Goal: Task Accomplishment & Management: Manage account settings

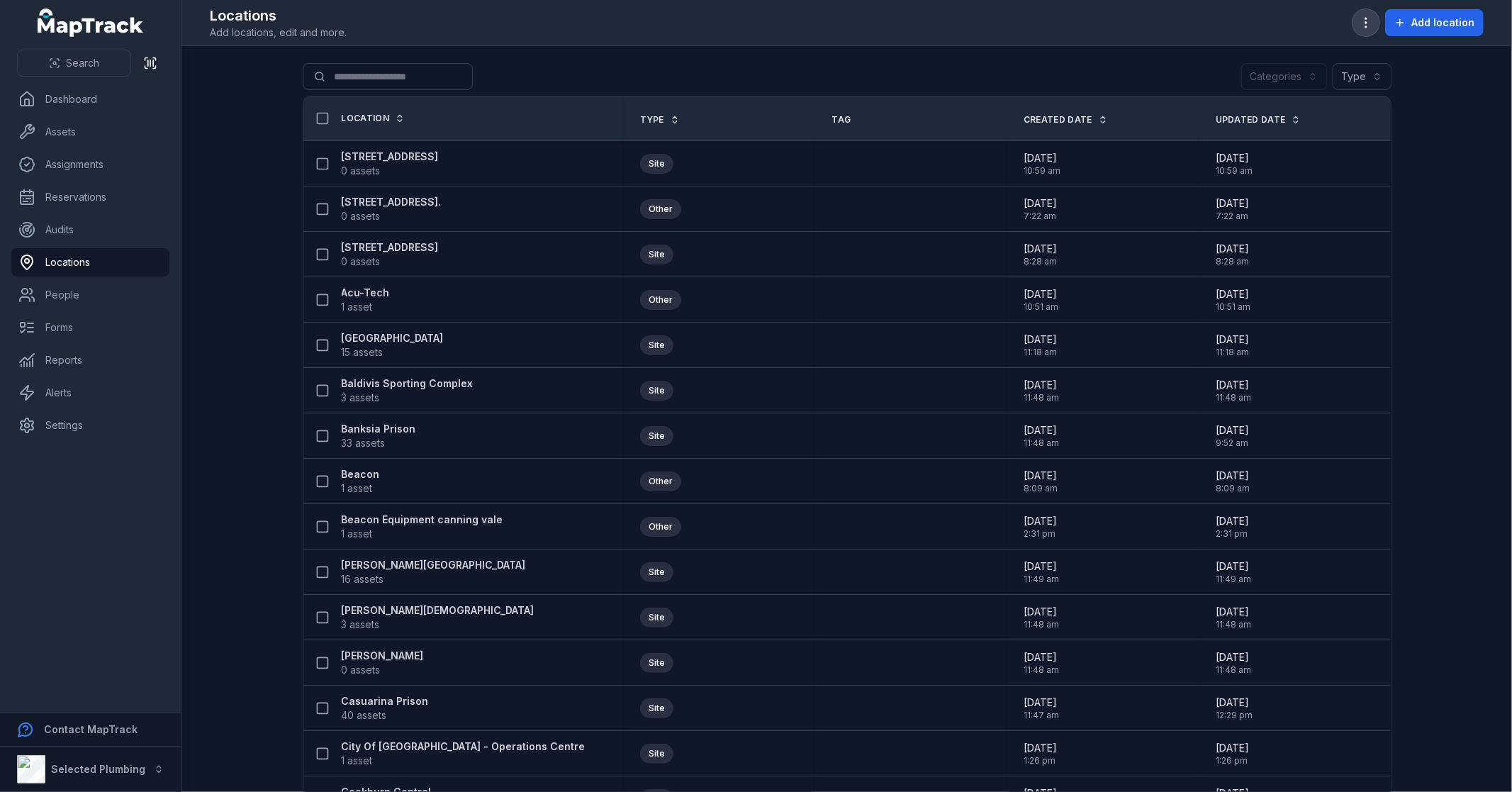
click at [1370, 19] on icon "button" at bounding box center [1366, 22] width 14 height 14
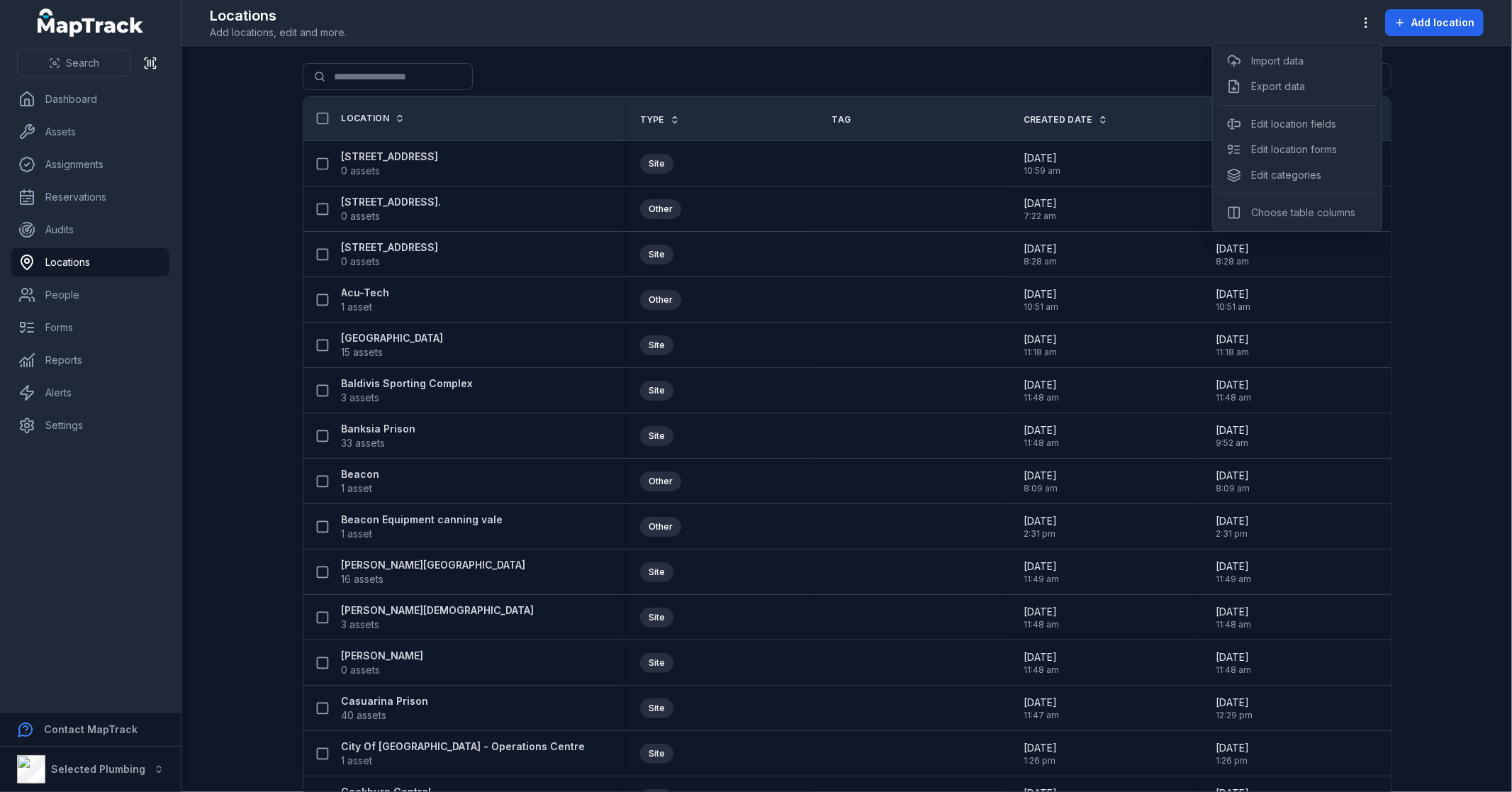
click at [1423, 160] on div "Toggle Navigation Locations Add locations, edit and more. Add location Search f…" at bounding box center [846, 396] width 1330 height 792
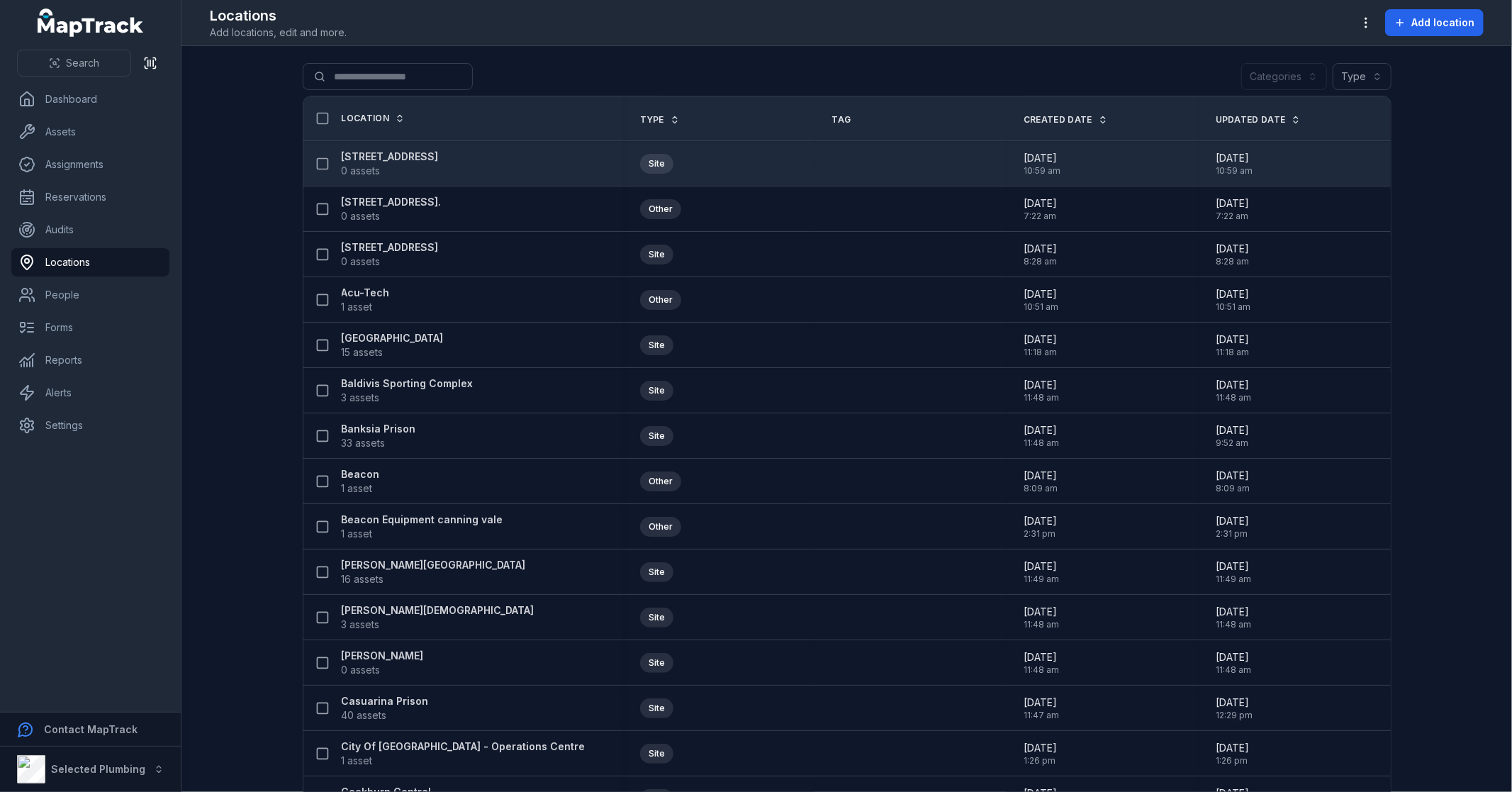
click at [408, 150] on strong "[STREET_ADDRESS]" at bounding box center [390, 157] width 97 height 14
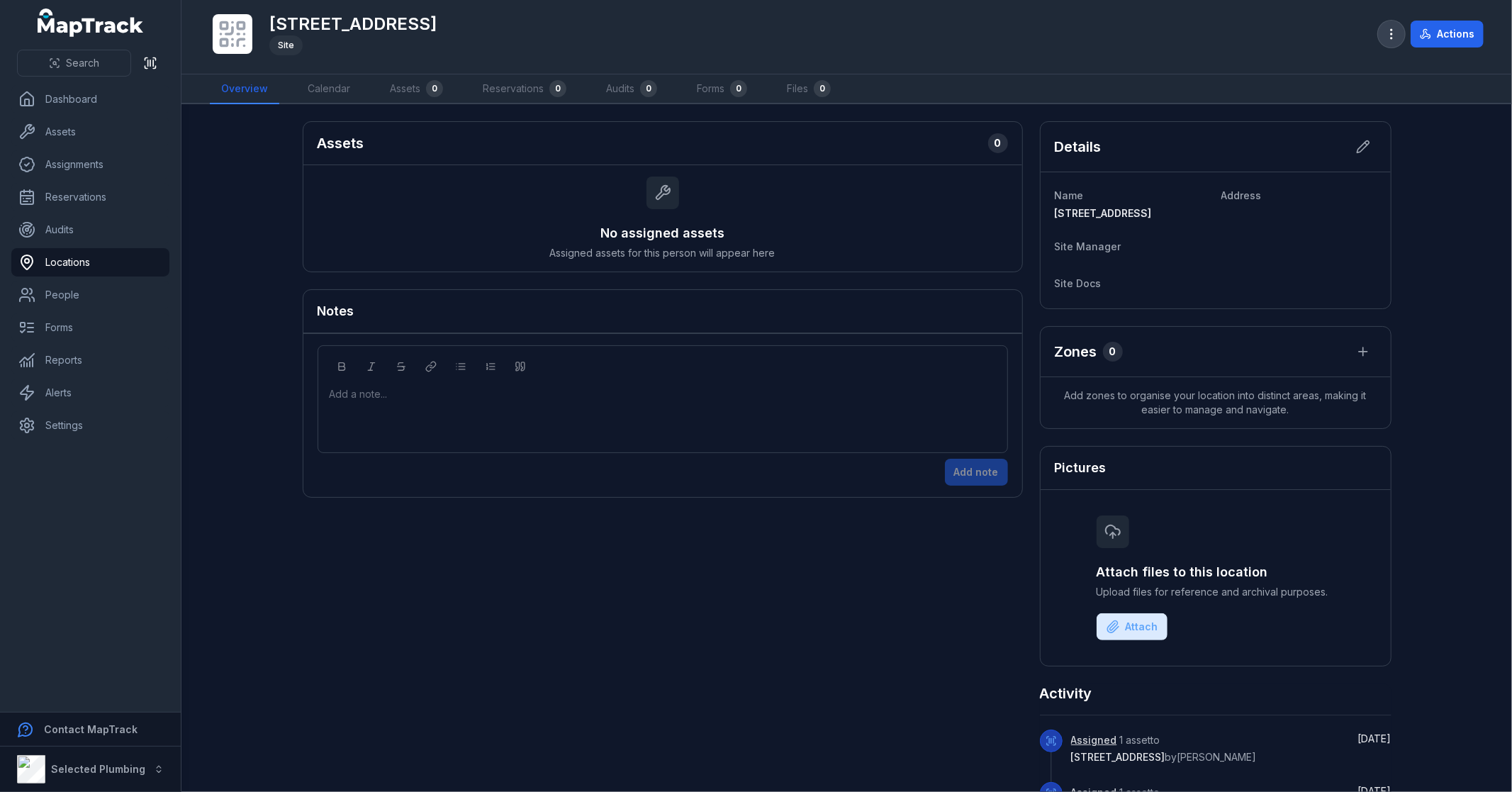
click at [1390, 39] on icon "button" at bounding box center [1391, 34] width 14 height 14
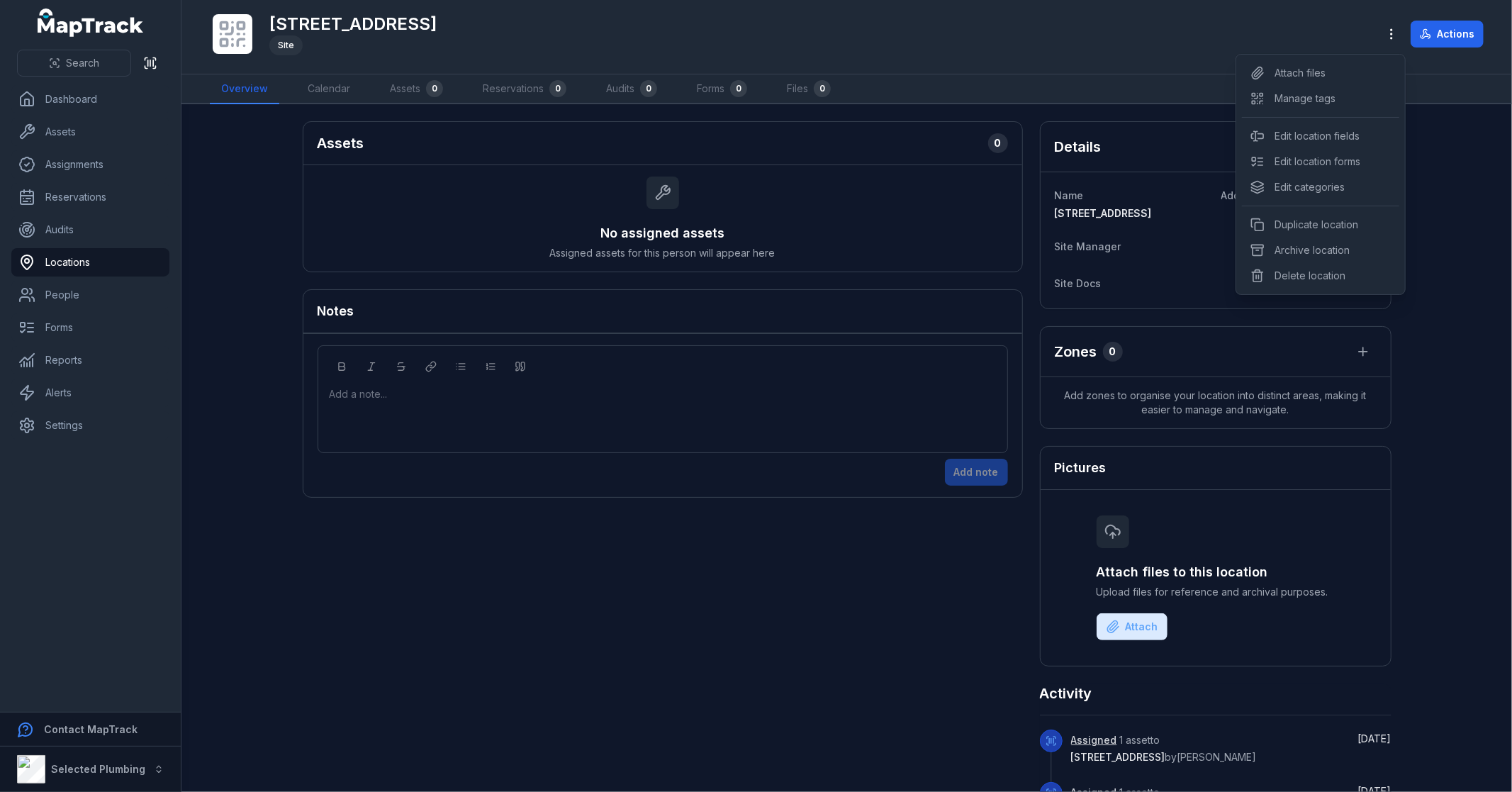
click at [619, 591] on div "Toggle Navigation [GEOGRAPHIC_DATA] Perth Site Actions Overview Calendar Assets…" at bounding box center [846, 396] width 1330 height 792
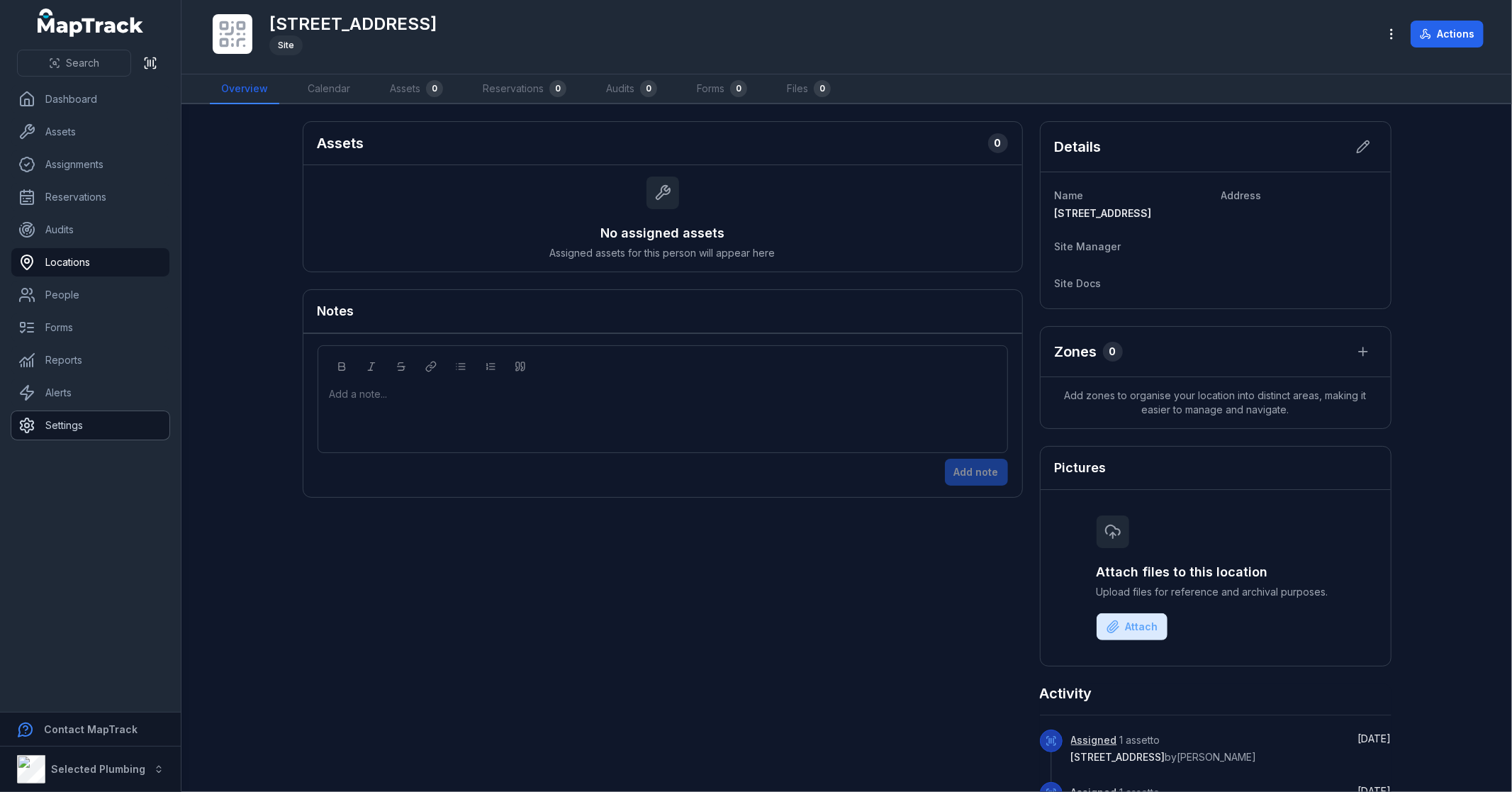
click at [46, 413] on link "Settings" at bounding box center [91, 425] width 158 height 29
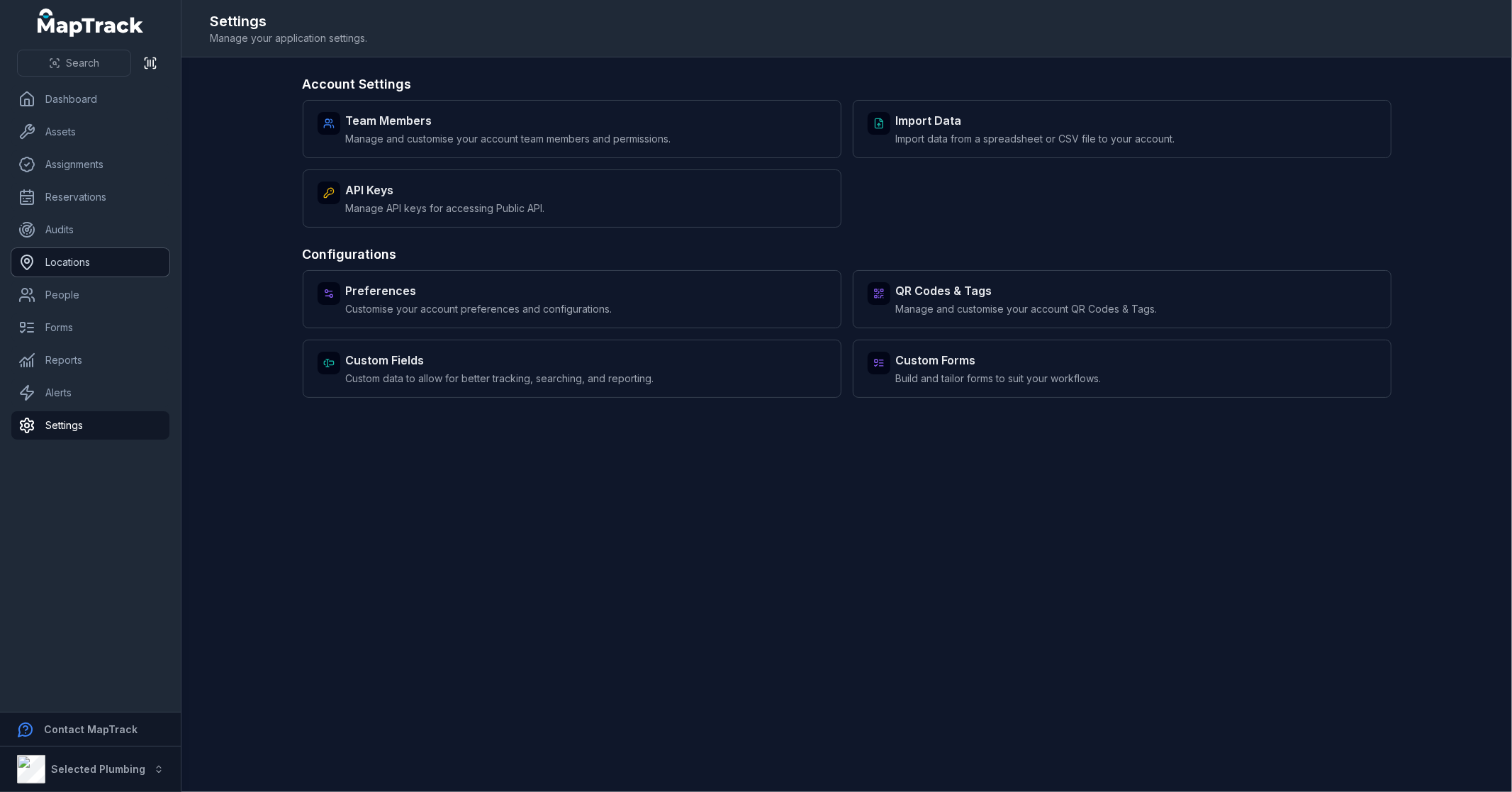
click at [109, 271] on link "Locations" at bounding box center [91, 263] width 158 height 29
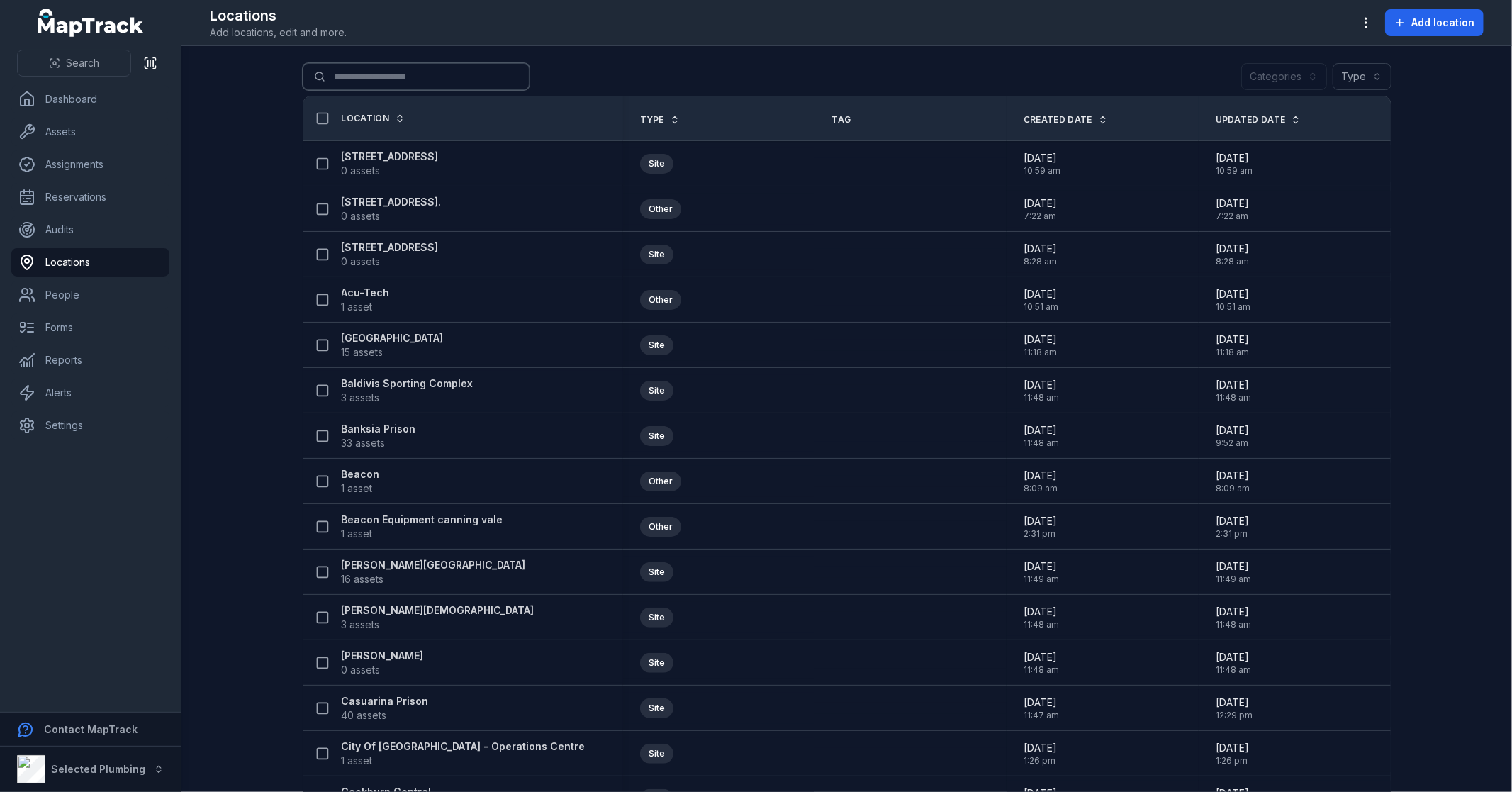
click at [355, 75] on input "Search for locations" at bounding box center [415, 76] width 227 height 27
type input "***"
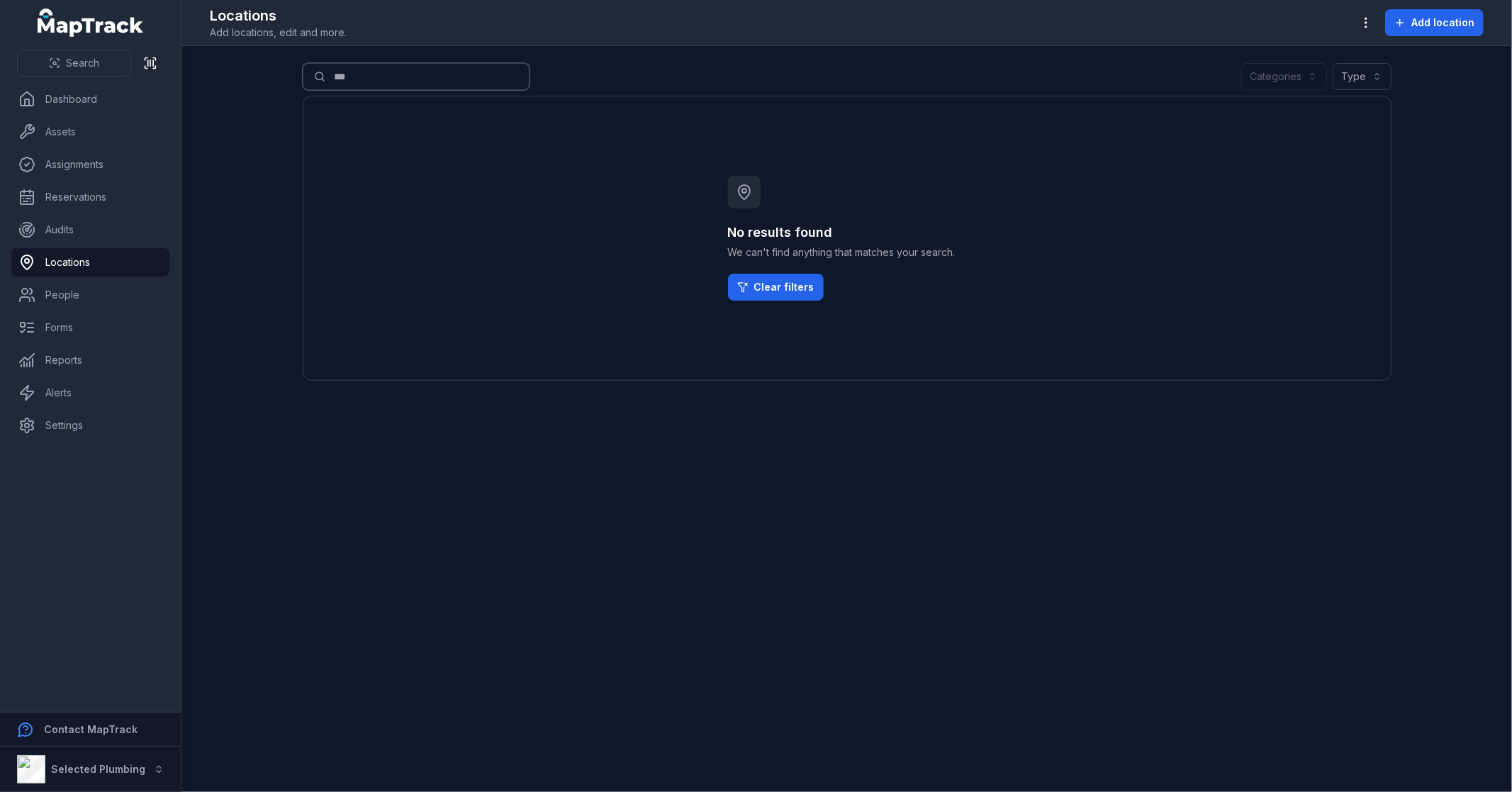
drag, startPoint x: 367, startPoint y: 74, endPoint x: 329, endPoint y: 76, distance: 38.1
click at [329, 76] on input "***" at bounding box center [415, 76] width 227 height 27
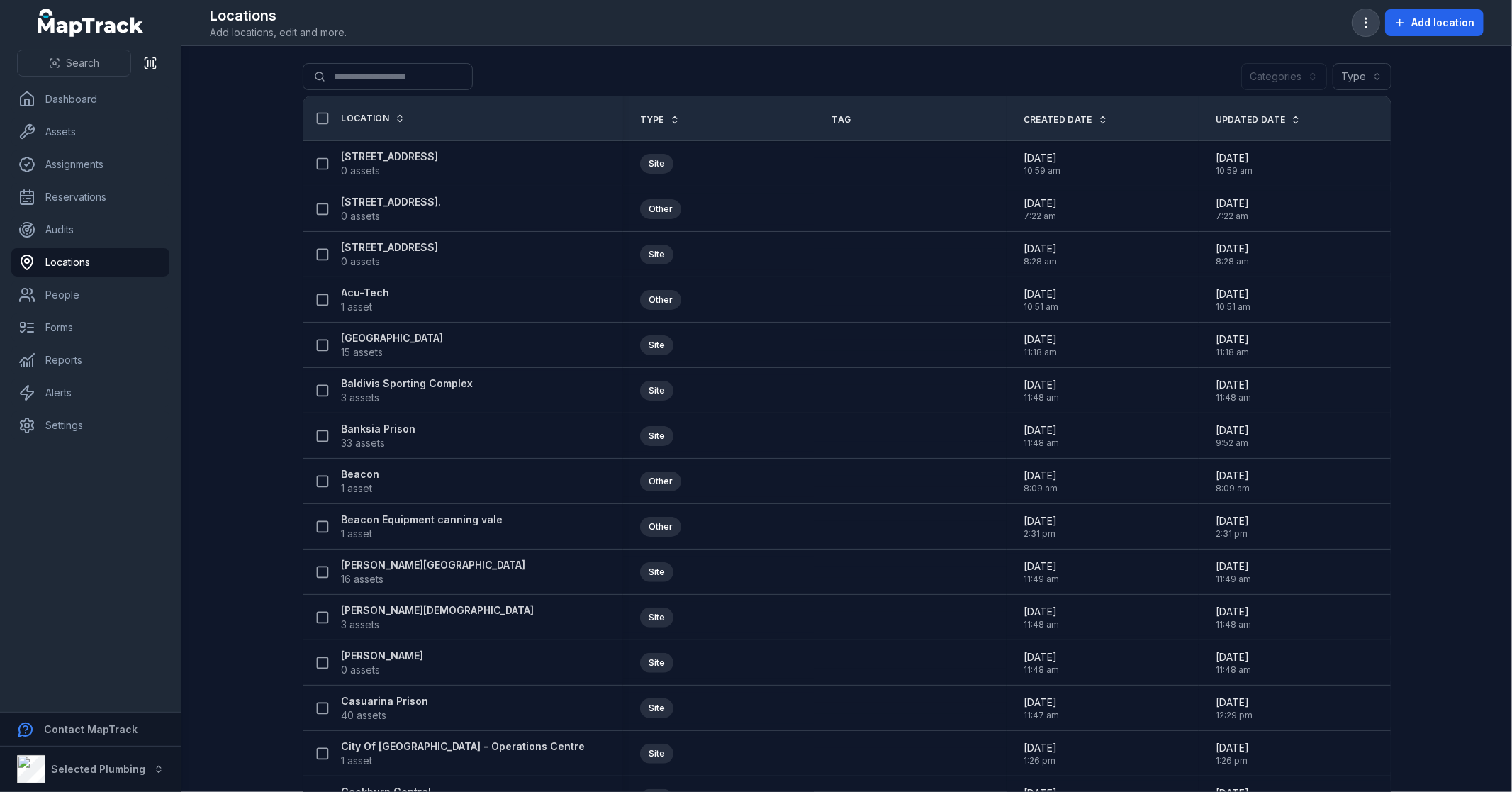
click at [1365, 19] on icon "button" at bounding box center [1366, 22] width 14 height 14
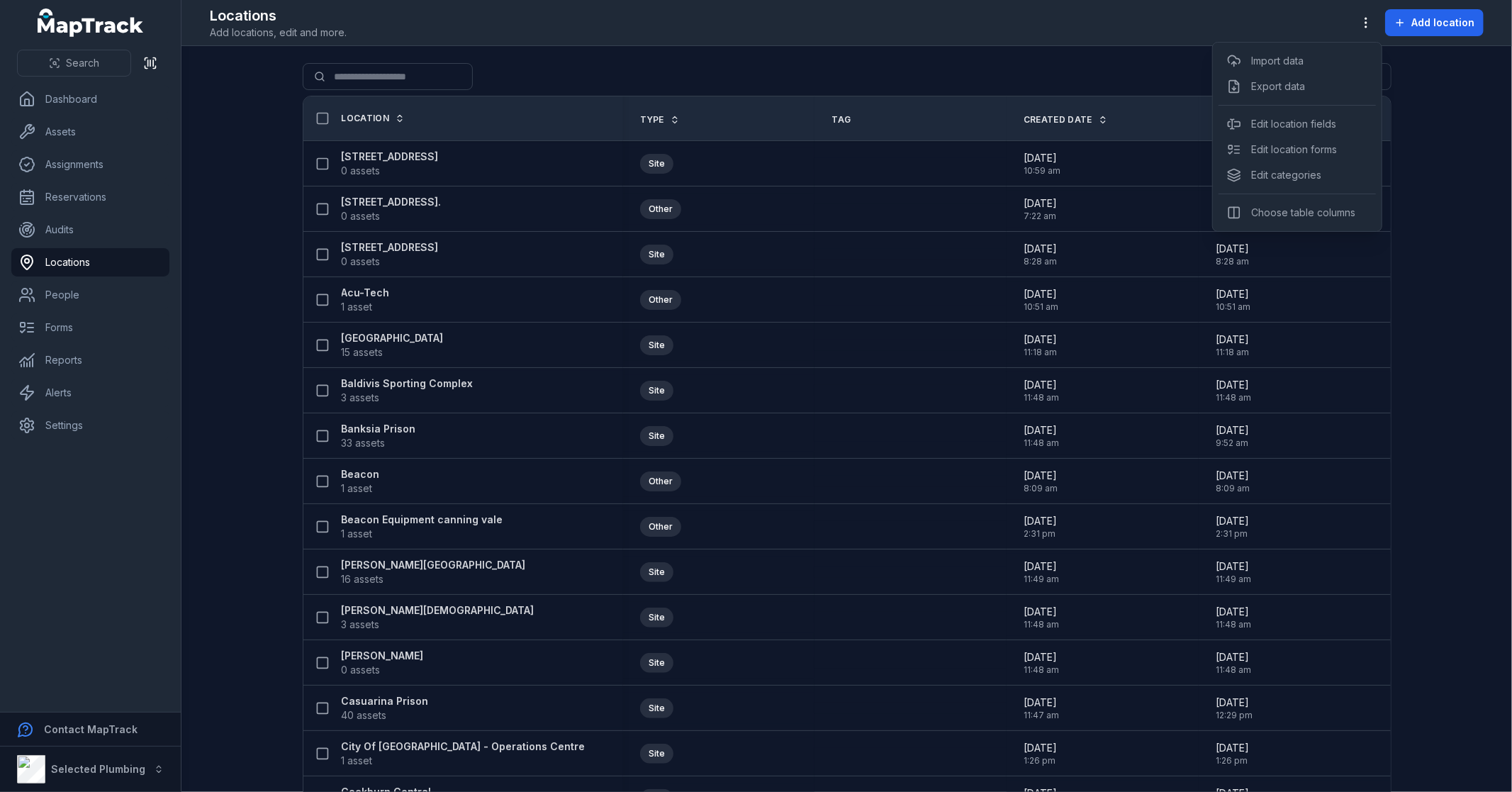
click at [1411, 234] on div "Toggle Navigation Locations Add locations, edit and more. Add location Search f…" at bounding box center [846, 396] width 1330 height 792
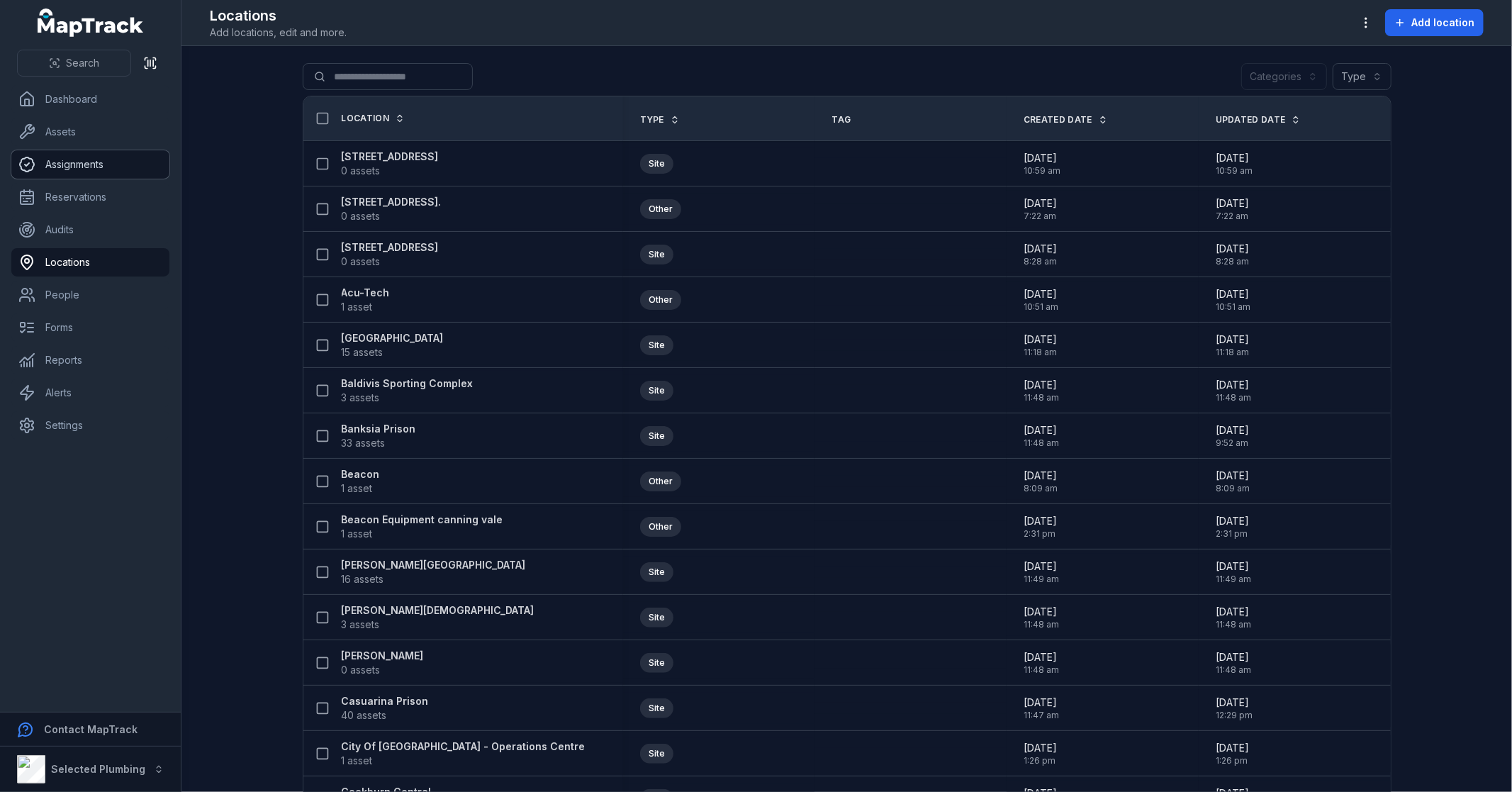
click at [94, 159] on link "Assignments" at bounding box center [91, 165] width 158 height 29
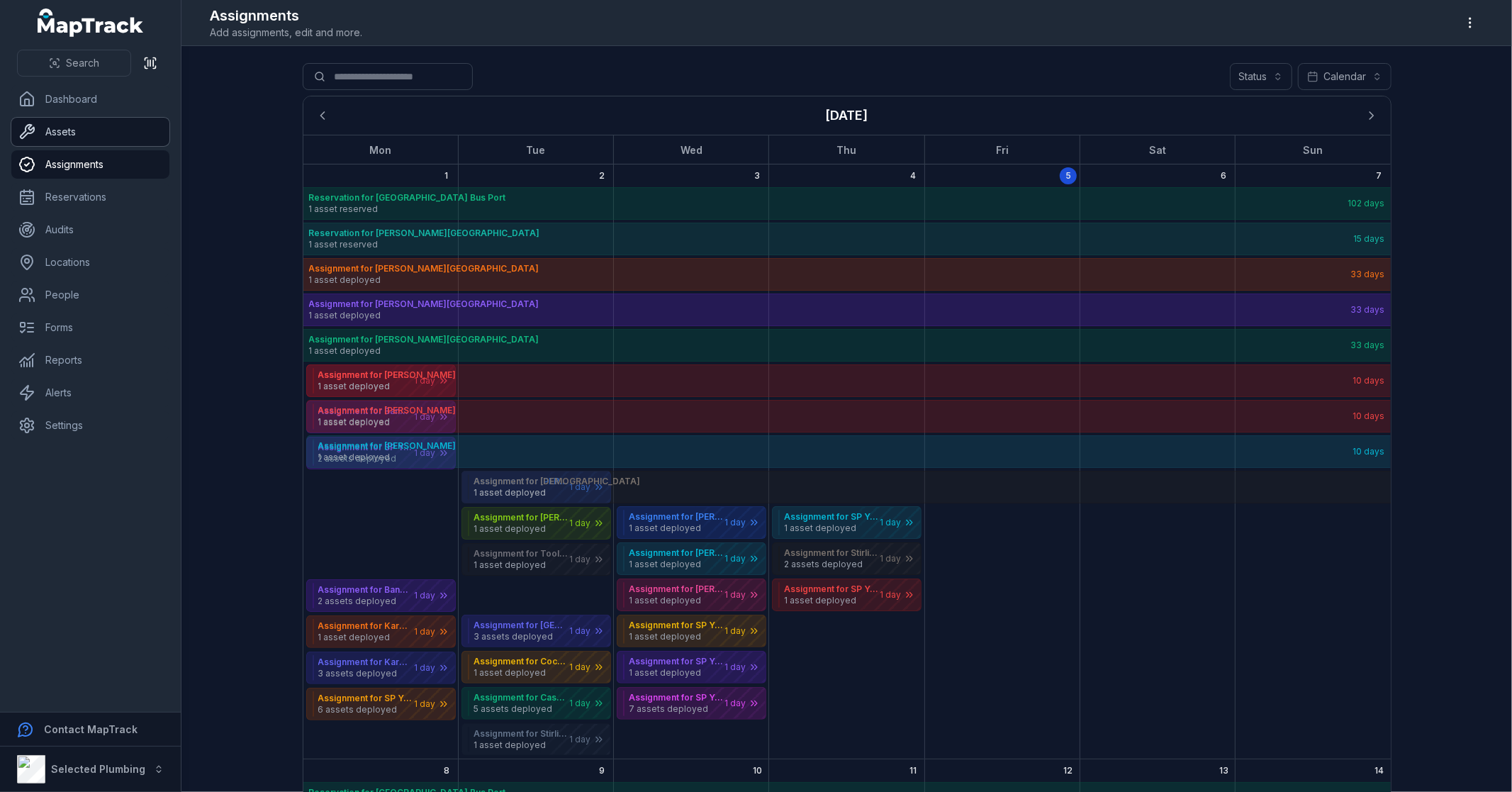
click at [97, 130] on link "Assets" at bounding box center [91, 132] width 158 height 29
click at [101, 100] on link "Dashboard" at bounding box center [91, 100] width 158 height 29
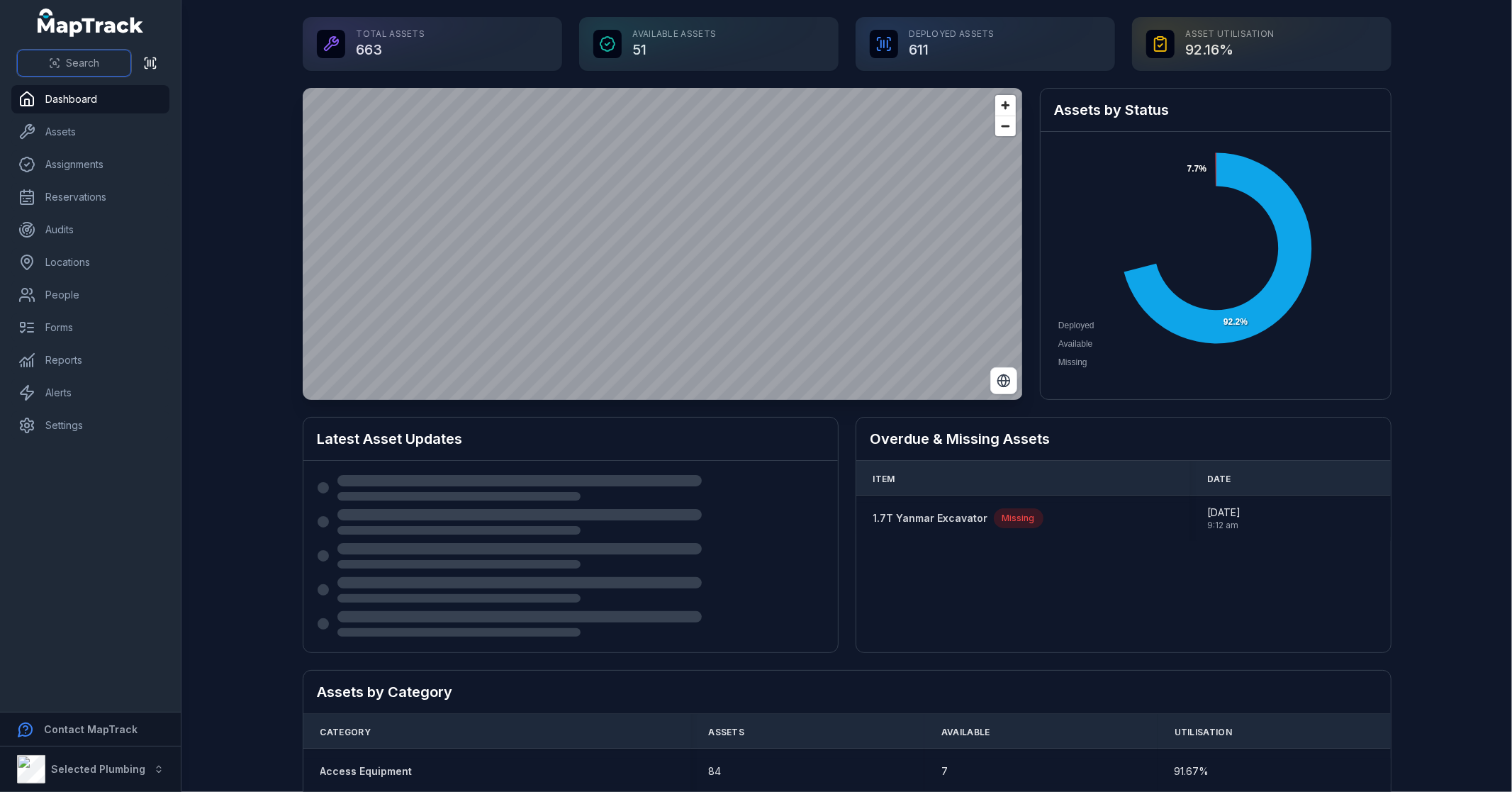
click at [80, 59] on span "Search" at bounding box center [82, 63] width 33 height 14
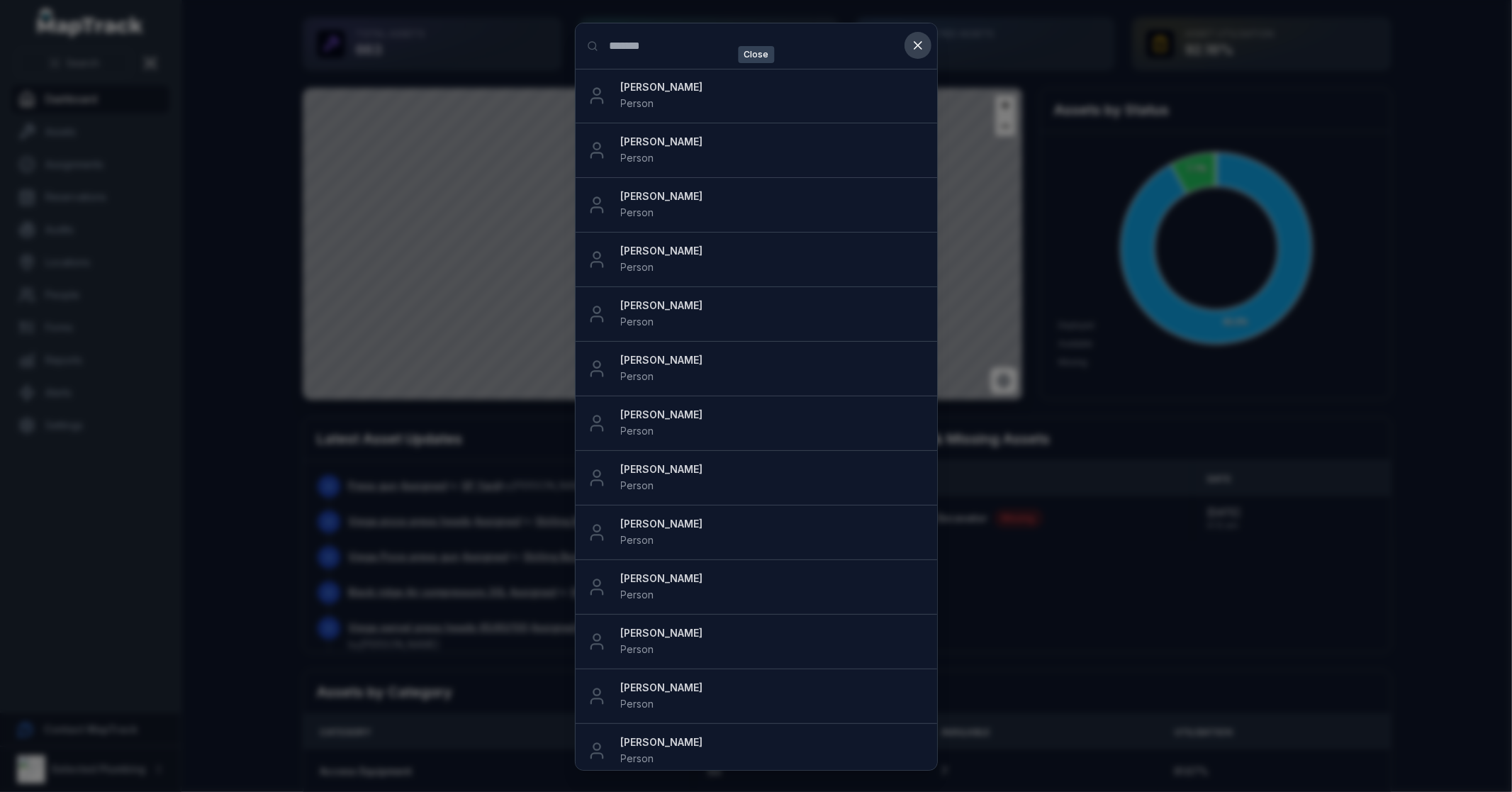
type input "*******"
click at [920, 46] on icon at bounding box center [917, 46] width 14 height 14
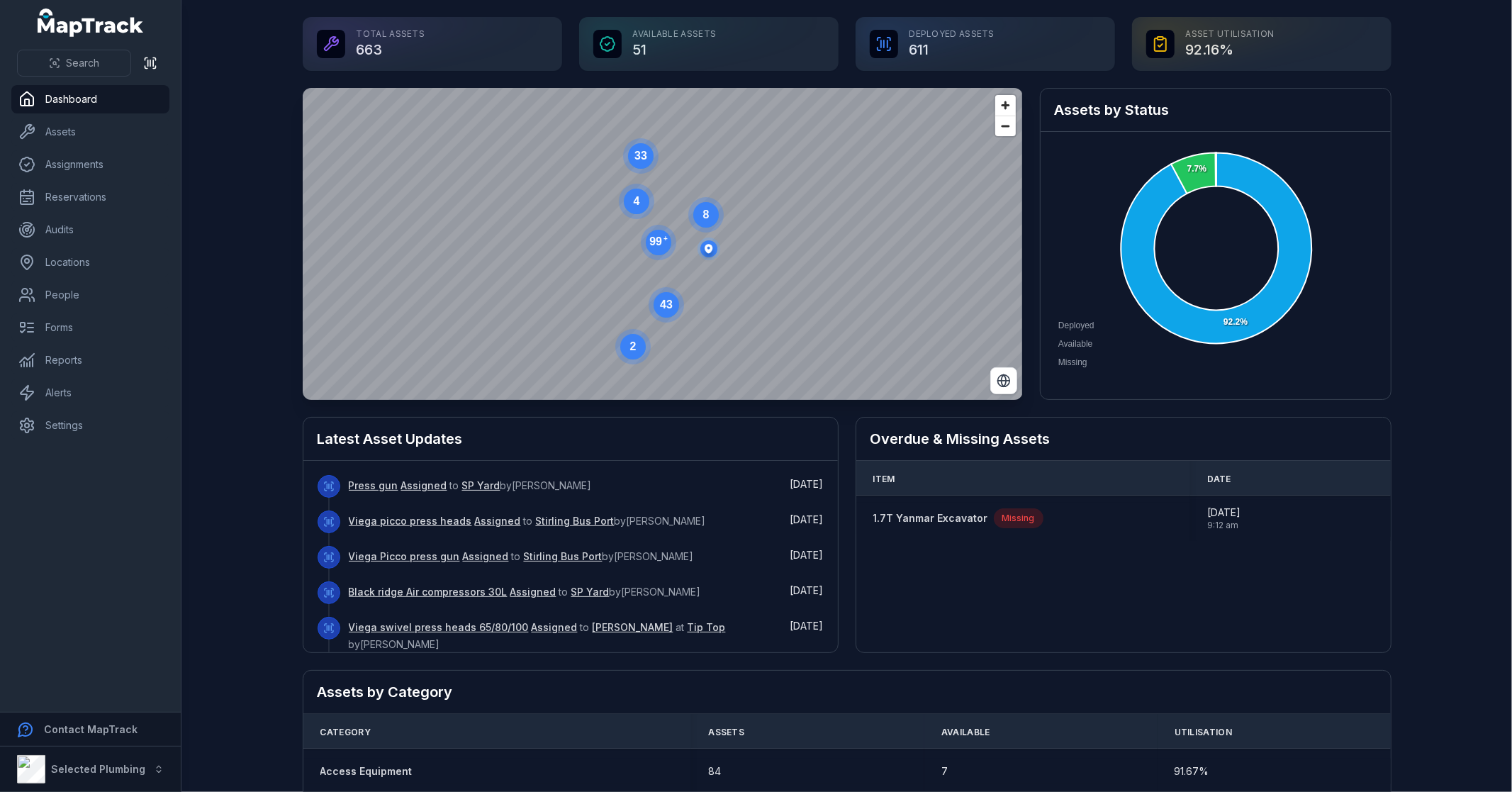
click at [214, 373] on main "Total Assets 663 Available Assets 51 Deployed Assets 611 Asset utilisation 92.1…" at bounding box center [846, 396] width 1330 height 792
click at [93, 265] on link "Locations" at bounding box center [91, 263] width 158 height 29
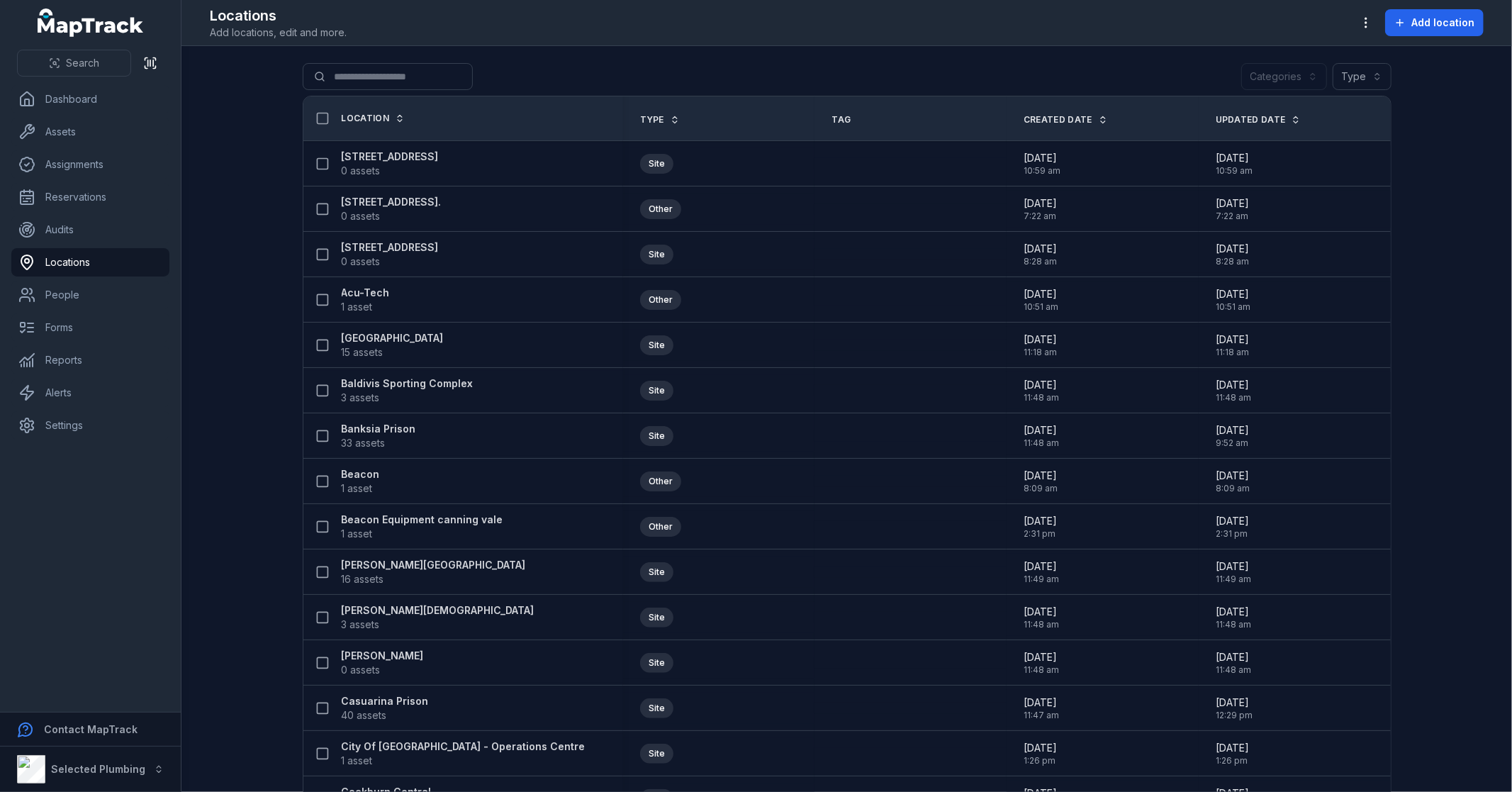
click at [208, 285] on main "Search for locations Categories Type Location Type Tag Created Date Updated Dat…" at bounding box center [846, 418] width 1330 height 745
click at [1373, 14] on button "button" at bounding box center [1366, 22] width 27 height 27
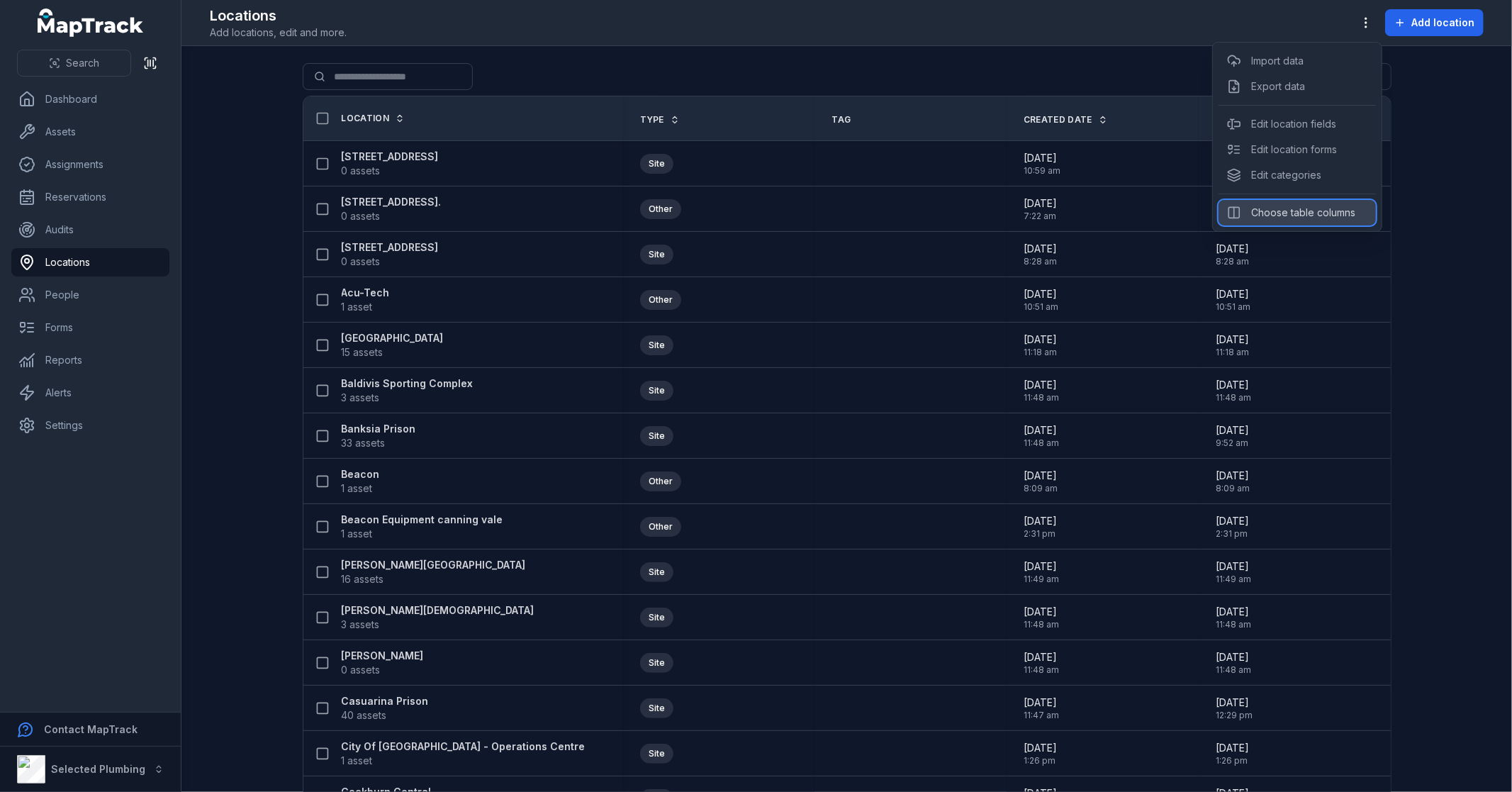
click at [1311, 215] on div "Choose table columns" at bounding box center [1296, 213] width 157 height 25
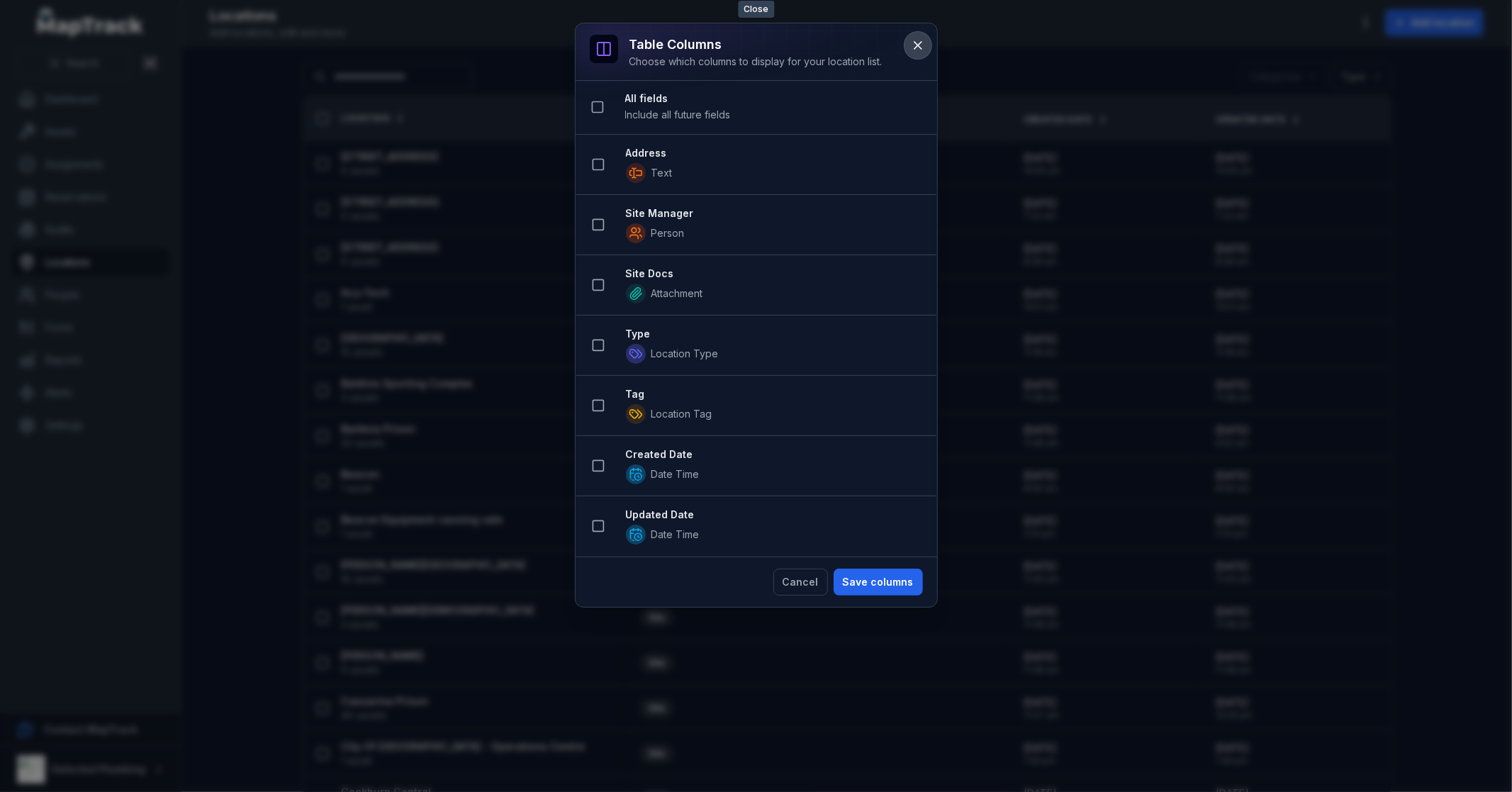
click at [914, 48] on icon at bounding box center [917, 46] width 7 height 7
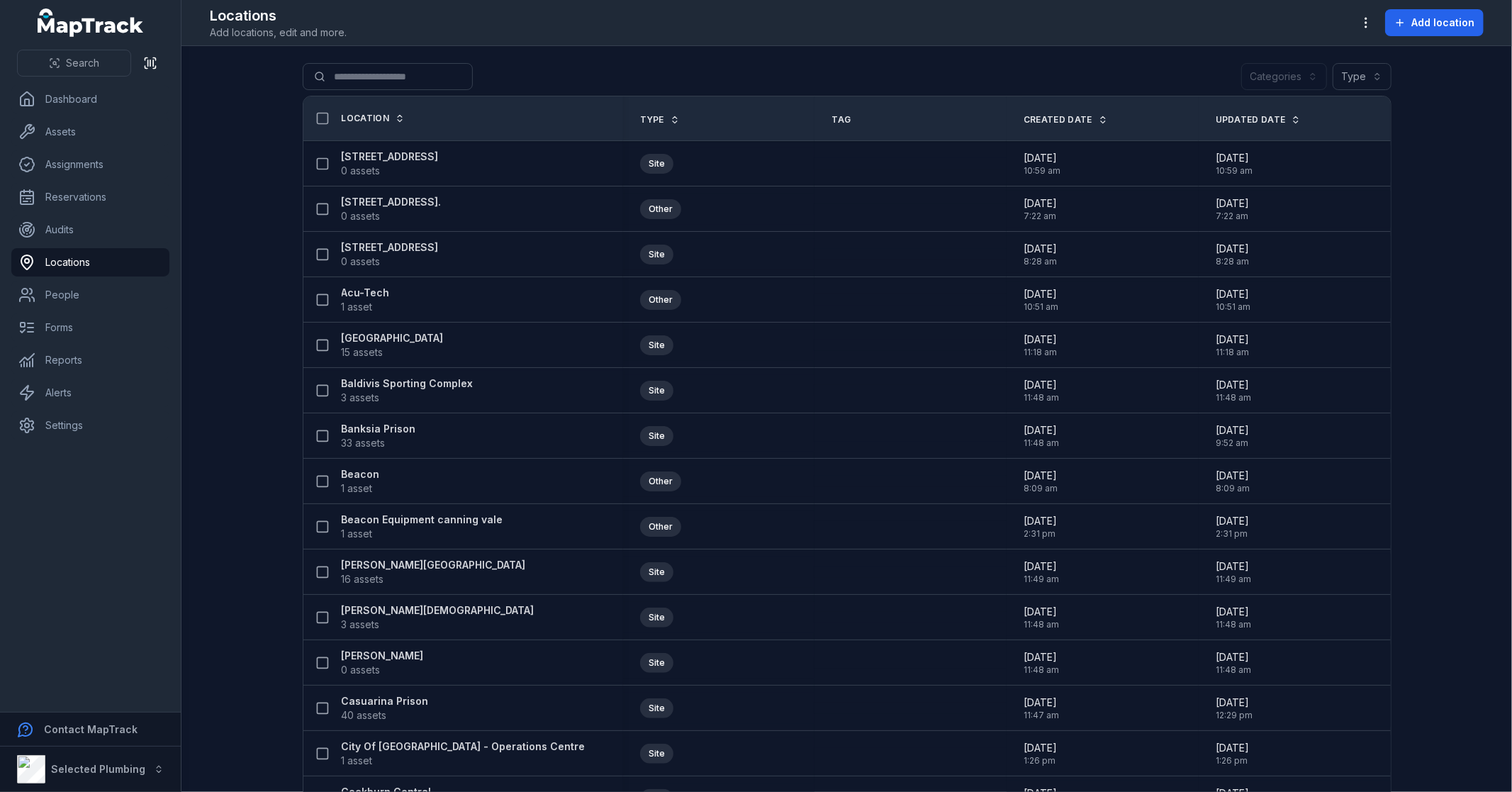
click at [1418, 181] on main "Search for locations Categories Type Location Type Tag Created Date Updated Dat…" at bounding box center [846, 418] width 1330 height 745
click at [1412, 16] on button "Add location" at bounding box center [1434, 22] width 99 height 27
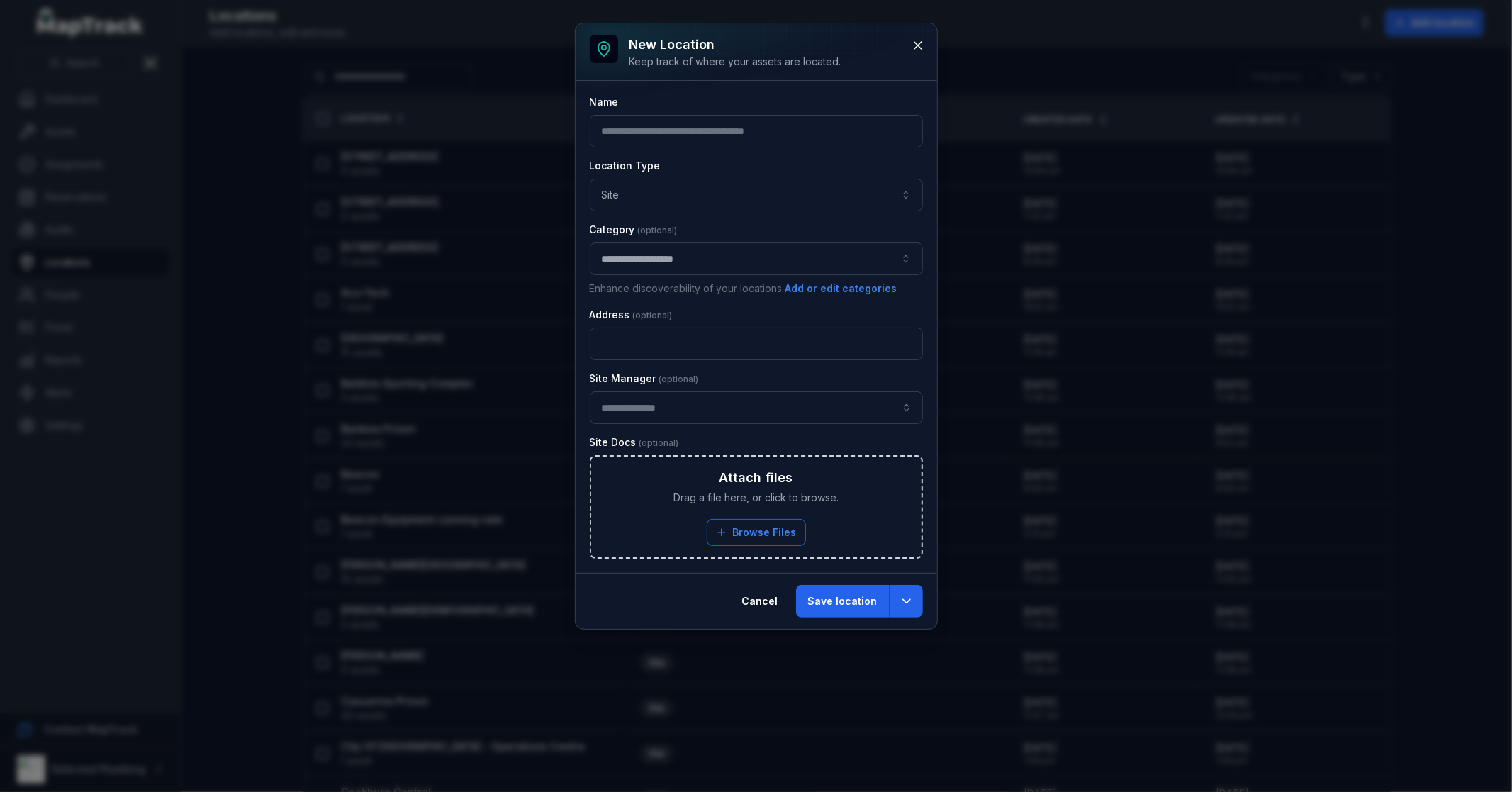
click at [677, 261] on button "**********" at bounding box center [755, 258] width 333 height 32
click at [737, 261] on button "**********" at bounding box center [755, 258] width 333 height 32
click at [911, 598] on icon "button" at bounding box center [907, 601] width 14 height 14
click at [766, 604] on button "Cancel" at bounding box center [760, 601] width 60 height 32
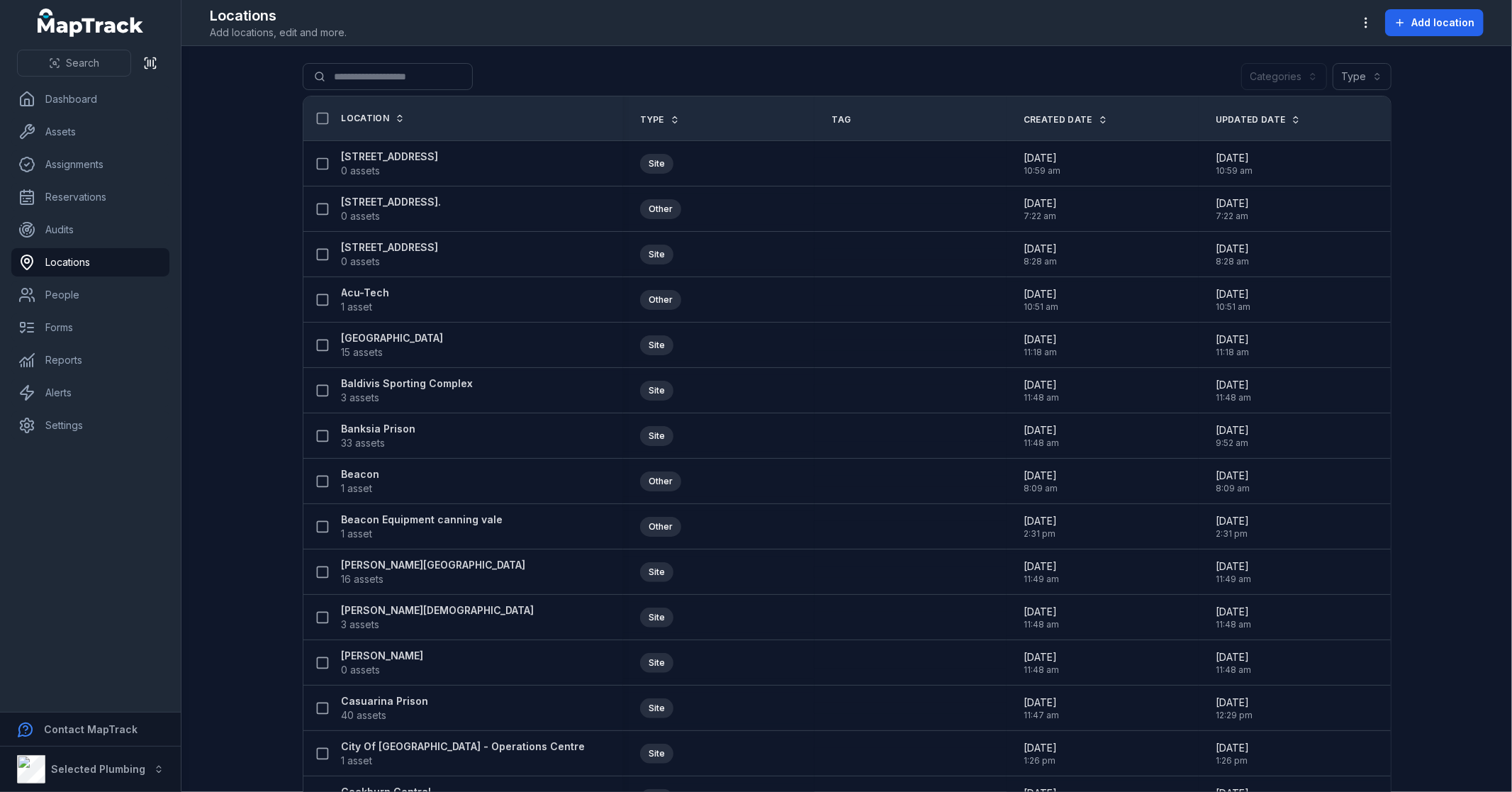
click at [1438, 161] on main "Search for locations Categories Type Location Type Tag Created Date Updated Dat…" at bounding box center [846, 418] width 1330 height 745
